Goal: Navigation & Orientation: Find specific page/section

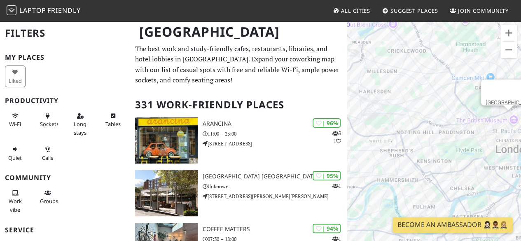
click at [54, 10] on span "Friendly" at bounding box center [63, 10] width 33 height 9
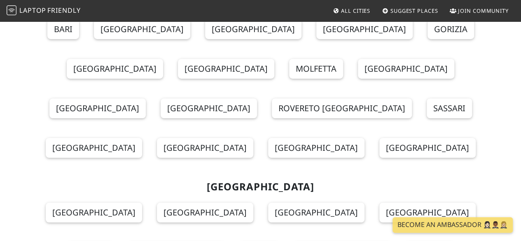
scroll to position [4466, 0]
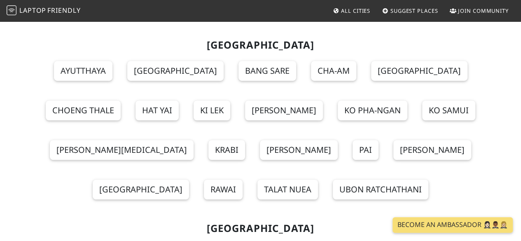
scroll to position [9642, 0]
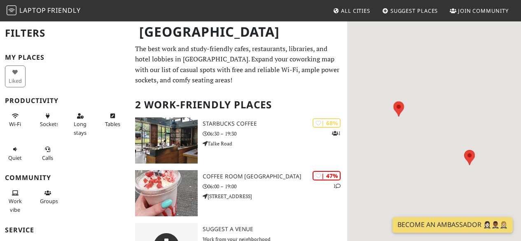
scroll to position [34, 0]
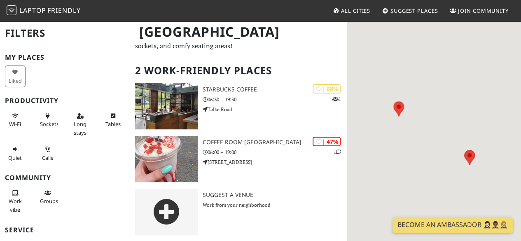
click at [521, 82] on html "Laptop Friendly All Cities Suggest Places Join Community [GEOGRAPHIC_DATA] Filt…" at bounding box center [260, 86] width 521 height 241
